Goal: Task Accomplishment & Management: Manage account settings

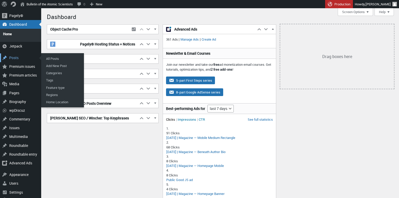
click at [17, 55] on div "Posts" at bounding box center [20, 57] width 41 height 9
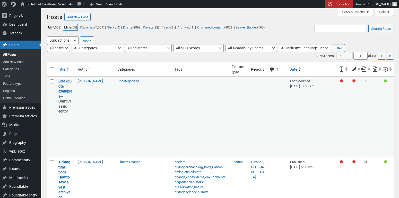
click at [71, 27] on link "Mine (55)" at bounding box center [70, 27] width 14 height 6
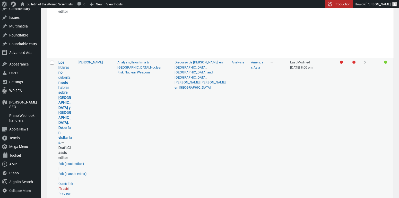
scroll to position [259, 0]
click at [64, 83] on link "Los líderes no deberían solo hablar sobre [GEOGRAPHIC_DATA] y [GEOGRAPHIC_DATA]…" at bounding box center [64, 102] width 13 height 85
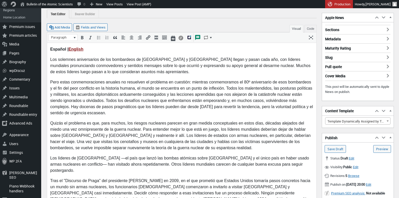
scroll to position [81, 0]
click at [375, 30] on h3 "Sections" at bounding box center [357, 28] width 65 height 7
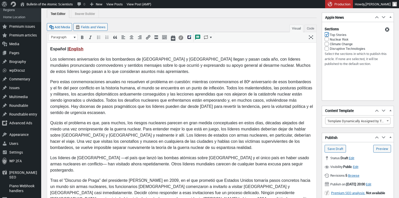
click at [326, 34] on input "Top Stories" at bounding box center [326, 34] width 4 height 4
checkbox input "false"
click at [327, 39] on input "Nuclear Risk" at bounding box center [326, 39] width 4 height 4
checkbox input "true"
click at [384, 29] on div at bounding box center [386, 28] width 5 height 5
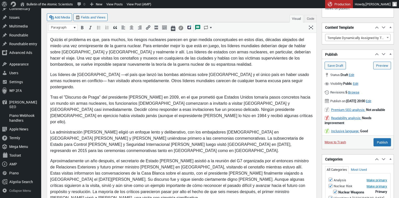
scroll to position [165, 0]
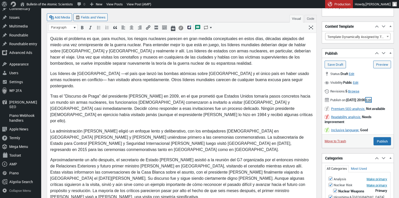
click at [365, 102] on span "Edit" at bounding box center [367, 100] width 5 height 5
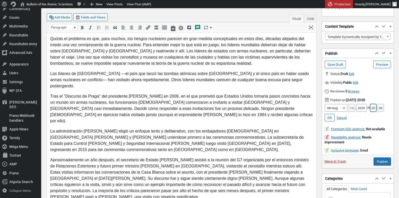
drag, startPoint x: 375, startPoint y: 108, endPoint x: 371, endPoint y: 108, distance: 4.4
click at [371, 108] on input "20" at bounding box center [373, 108] width 6 height 8
type input "18"
click at [389, 106] on div "Month 01-Jan 02-Feb 03-Mar 04-Apr 05-May 06-Jun 07-Jul 08-Aug 09-Sep 10-Oct 11-…" at bounding box center [357, 108] width 66 height 8
click at [331, 117] on link "OK" at bounding box center [329, 118] width 10 height 8
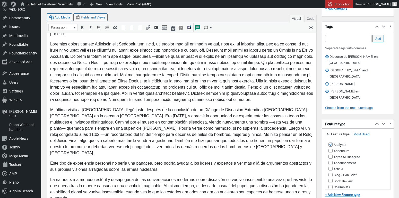
scroll to position [380, 0]
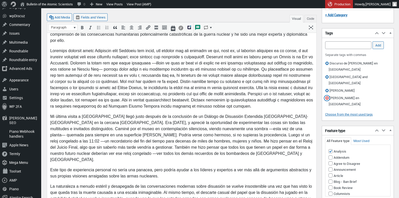
click at [330, 96] on span "button" at bounding box center [326, 98] width 6 height 5
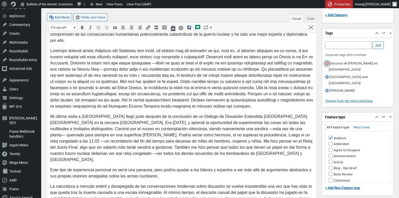
click at [327, 66] on span "button" at bounding box center [326, 63] width 6 height 5
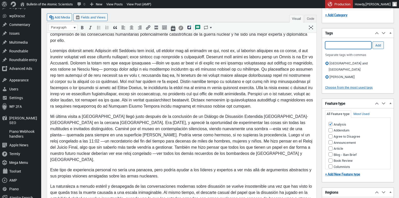
click at [348, 49] on input "Add Tag" at bounding box center [348, 45] width 46 height 8
click at [348, 59] on li "Obama in Hiroshima" at bounding box center [348, 58] width 46 height 7
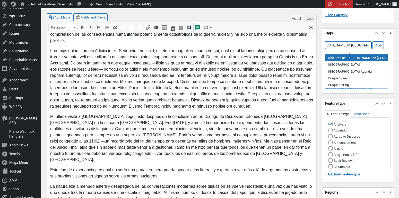
scroll to position [0, 11]
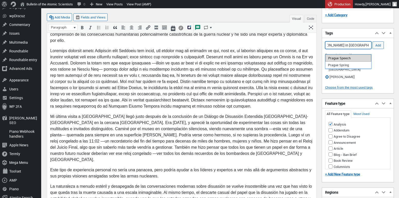
click at [350, 59] on li "Prague Speech" at bounding box center [348, 58] width 46 height 7
type input "Obama in Hiroshima, Prague Speech,"
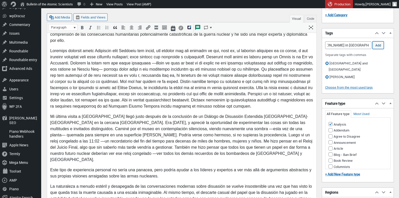
click at [377, 49] on input "Add" at bounding box center [377, 45] width 11 height 8
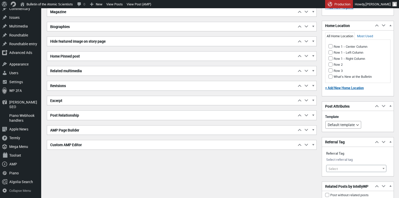
scroll to position [662, 0]
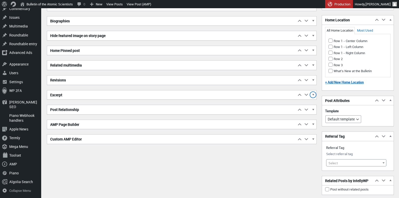
click at [313, 94] on span "button" at bounding box center [312, 95] width 5 height 5
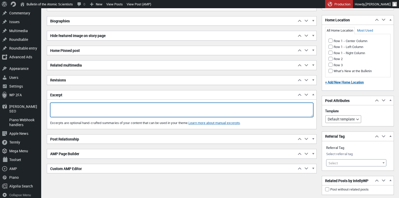
click at [58, 106] on textarea "Excerpt" at bounding box center [181, 110] width 263 height 14
paste textarea "Los líderes mundiales deberían dejar de hablar de Hiroshima y Nagasaki y, en su…"
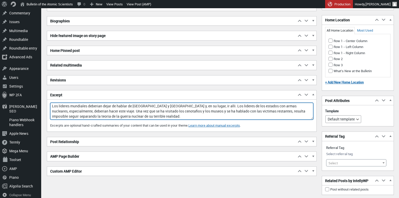
scroll to position [0, 0]
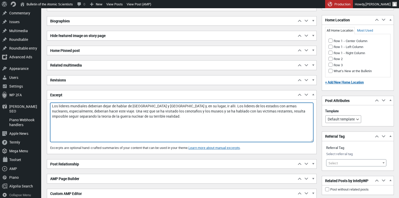
drag, startPoint x: 312, startPoint y: 116, endPoint x: 312, endPoint y: 141, distance: 24.9
click at [312, 141] on textarea "Los líderes mundiales deberían dejar de hablar de Hiroshima y Nagasaki y, en su…" at bounding box center [181, 122] width 263 height 39
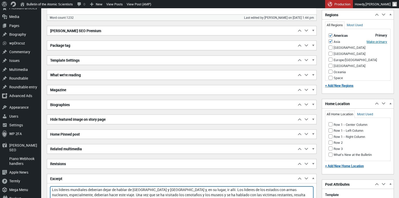
scroll to position [580, 0]
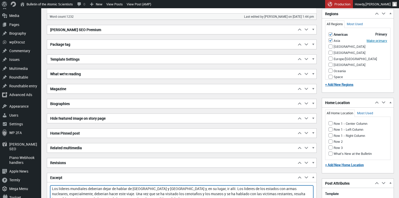
type textarea "Los líderes mundiales deberían dejar de hablar de Hiroshima y Nagasaki y, en su…"
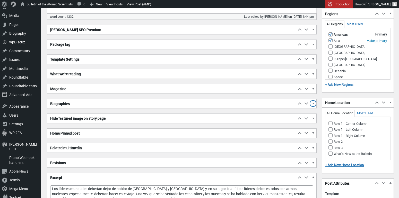
click at [314, 104] on span "button" at bounding box center [312, 104] width 5 height 5
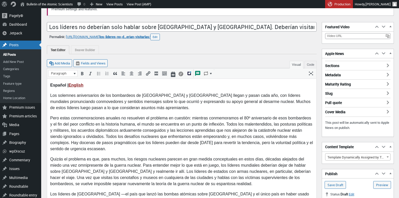
scroll to position [44, 0]
click at [50, 96] on p "Los solemnes aniversarios de los bombardeos de Hiroshima y Nagasaki llegan y pa…" at bounding box center [181, 102] width 263 height 19
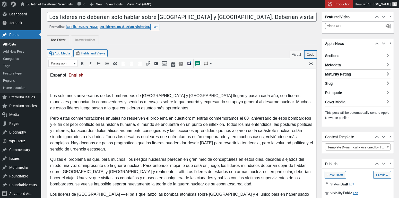
click at [309, 55] on button "Code" at bounding box center [310, 54] width 12 height 7
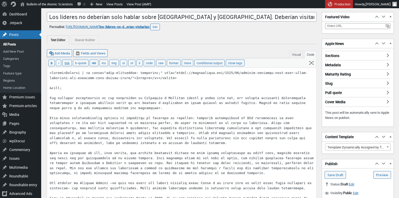
drag, startPoint x: 62, startPoint y: 88, endPoint x: 49, endPoint y: 87, distance: 13.4
paste textarea "Traducido por Pugwash Argentina"
type textarea "<strong>Español | <a style="text-decoration: underline;" href="https://thebulle…"
click at [296, 55] on button "Visual" at bounding box center [296, 54] width 14 height 7
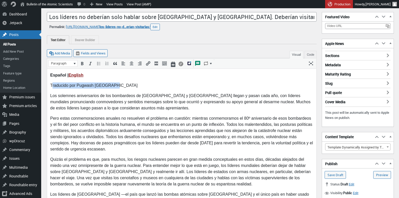
drag, startPoint x: 113, startPoint y: 84, endPoint x: 51, endPoint y: 85, distance: 61.7
click at [51, 85] on p "Traducido por Pugwash Argentina" at bounding box center [181, 86] width 263 height 6
click at [105, 83] on p "Traducido por Pugwash Argentina" at bounding box center [181, 86] width 263 height 6
drag, startPoint x: 113, startPoint y: 85, endPoint x: 50, endPoint y: 85, distance: 63.0
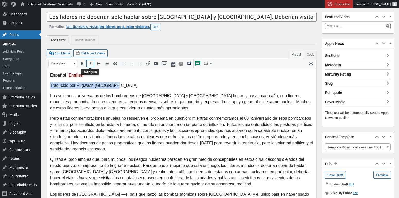
click at [91, 65] on icon "Italic (⌘I)" at bounding box center [90, 63] width 5 height 5
click at [121, 85] on p "Traducido por Pugwash Argentina" at bounding box center [181, 86] width 263 height 6
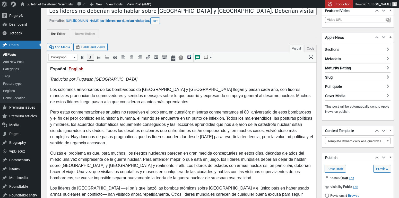
scroll to position [51, 0]
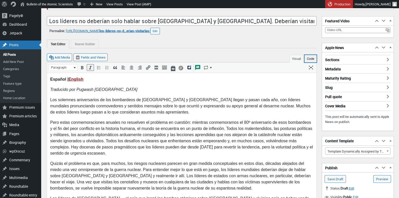
click at [308, 58] on button "Code" at bounding box center [310, 58] width 12 height 7
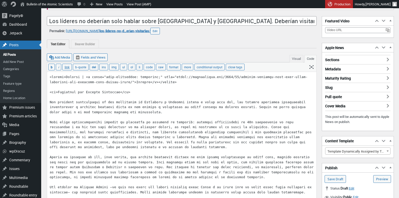
drag, startPoint x: 178, startPoint y: 82, endPoint x: 48, endPoint y: 76, distance: 130.2
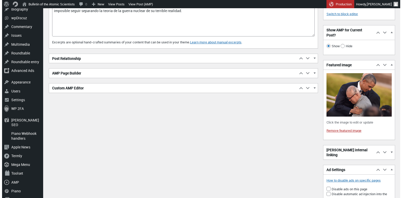
scroll to position [859, 0]
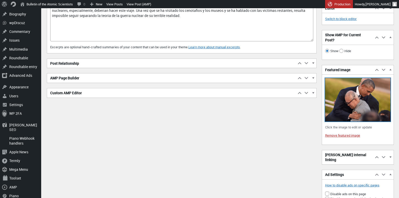
click at [331, 95] on img at bounding box center [357, 99] width 65 height 43
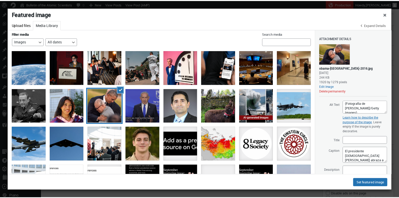
scroll to position [88, 0]
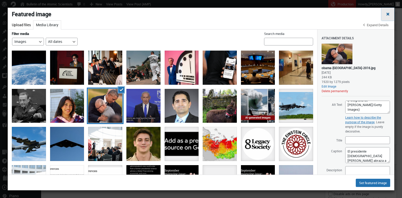
click at [390, 14] on span "Close dialog" at bounding box center [388, 14] width 5 height 4
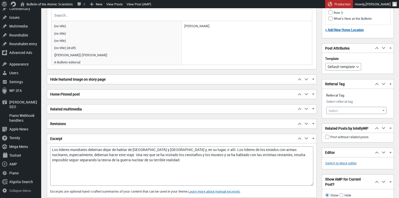
scroll to position [715, 0]
click at [341, 107] on span "Select" at bounding box center [356, 110] width 60 height 7
click at [323, 89] on div "Referral Tag Select referral tag - Select - Select" at bounding box center [357, 103] width 71 height 29
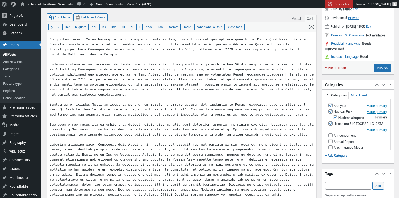
scroll to position [239, 0]
click at [378, 72] on input "Publish" at bounding box center [381, 68] width 17 height 8
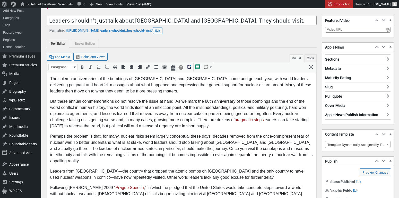
scroll to position [51, 0]
click at [307, 58] on button "Code" at bounding box center [310, 57] width 12 height 7
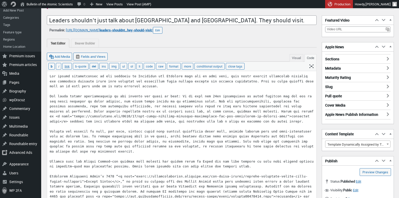
paste textarea "<strong>Español | <a style="text-decoration: underline;" href="https://thebulle…"
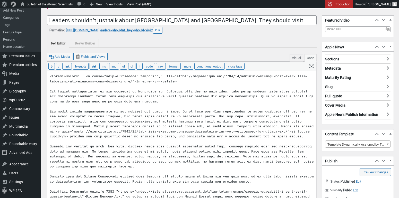
drag, startPoint x: 66, startPoint y: 77, endPoint x: 79, endPoint y: 77, distance: 13.1
drag, startPoint x: 136, startPoint y: 82, endPoint x: 150, endPoint y: 82, distance: 14.1
paste textarea "spañol"
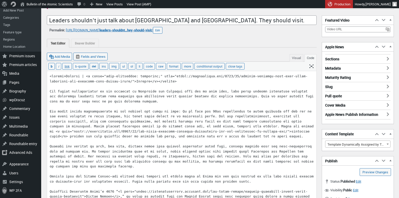
drag, startPoint x: 79, startPoint y: 76, endPoint x: 68, endPoint y: 76, distance: 10.8
drag, startPoint x: 86, startPoint y: 76, endPoint x: 134, endPoint y: 81, distance: 48.3
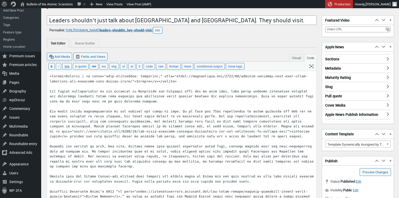
drag, startPoint x: 176, startPoint y: 76, endPoint x: 132, endPoint y: 81, distance: 44.5
paste textarea "os-lideres-no-deberian-solo-hablar-sobre-hiroshima-y-nagasaki-deberian-visitarl…"
type textarea "<strong>English | <a style="text-decoration: underline;" href="https://thebulle…"
click at [291, 57] on button "Visual" at bounding box center [296, 57] width 14 height 7
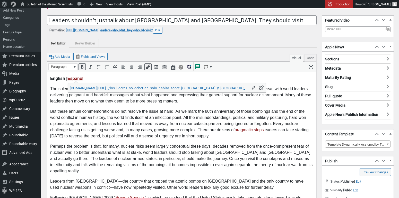
click at [148, 101] on p "The solemn anniversaries of the bombings of Hiroshima and Nagasaki come and go …" at bounding box center [181, 95] width 263 height 19
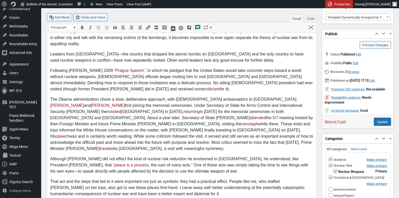
scroll to position [179, 0]
click at [382, 126] on input "Update" at bounding box center [381, 122] width 17 height 8
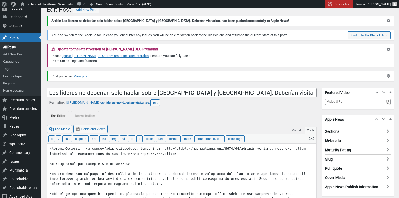
scroll to position [8, 0]
click at [82, 76] on link "View post" at bounding box center [81, 76] width 14 height 5
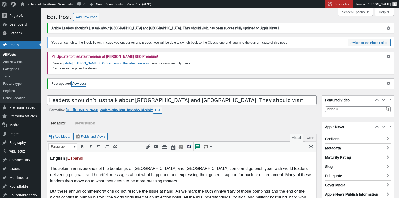
click at [85, 82] on link "View post" at bounding box center [78, 83] width 14 height 5
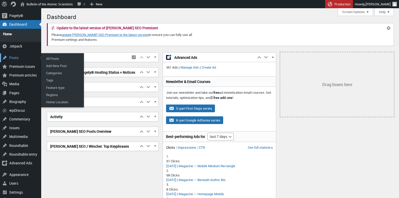
click at [16, 56] on div "Posts" at bounding box center [20, 57] width 41 height 9
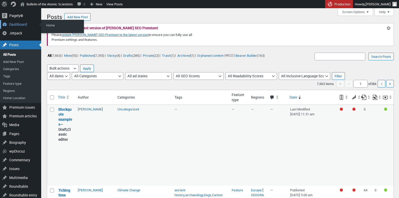
click at [15, 24] on div "Dashboard" at bounding box center [20, 24] width 41 height 9
